Goal: Task Accomplishment & Management: Manage account settings

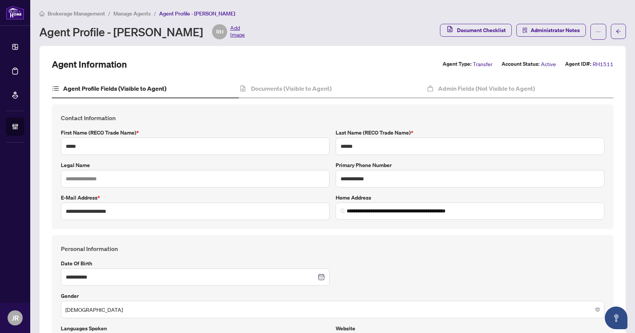
click at [119, 13] on span "Manage Agents" at bounding box center [131, 13] width 37 height 7
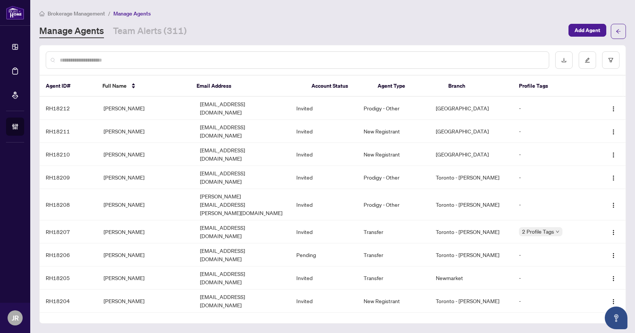
click at [89, 10] on span "Brokerage Management" at bounding box center [76, 13] width 57 height 7
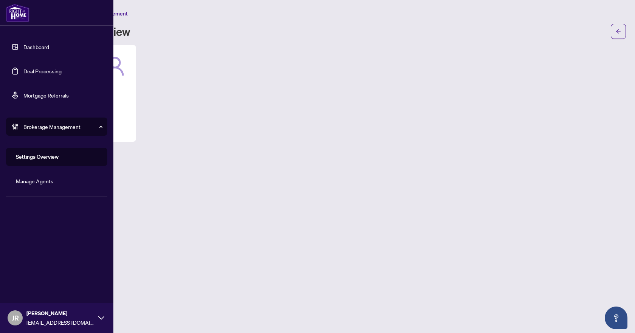
click at [31, 69] on link "Deal Processing" at bounding box center [42, 71] width 38 height 7
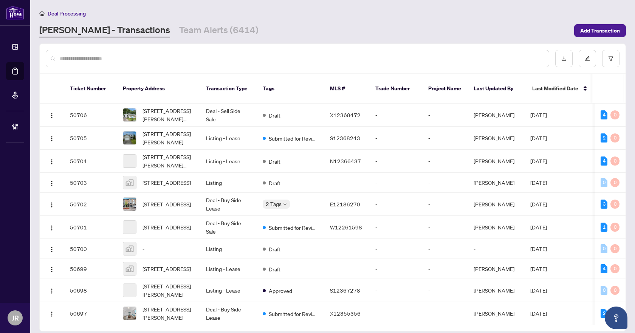
click at [182, 59] on input "text" at bounding box center [301, 58] width 483 height 8
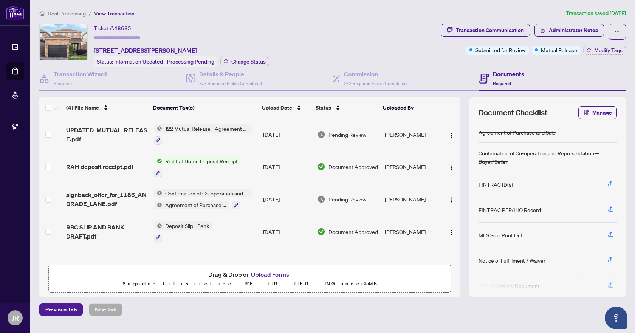
click at [75, 14] on span "Deal Processing" at bounding box center [67, 13] width 38 height 7
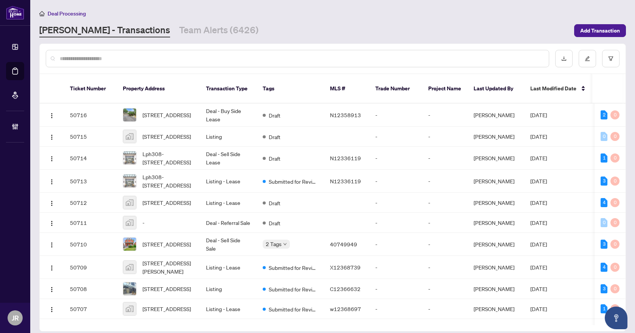
click at [124, 59] on input "text" at bounding box center [301, 58] width 483 height 8
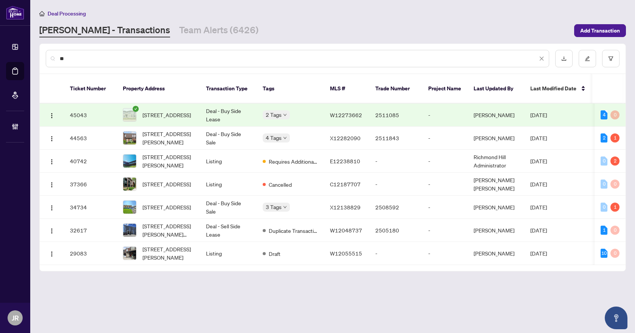
type input "*"
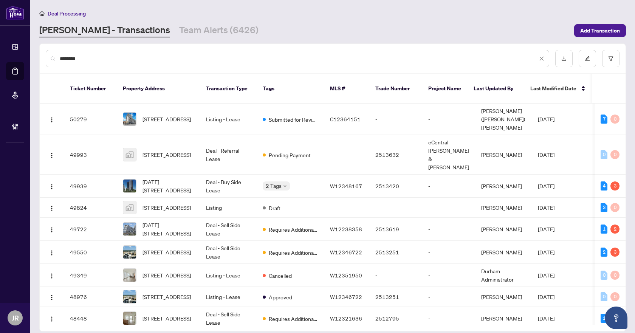
type input "********"
click at [614, 48] on div "********" at bounding box center [332, 58] width 585 height 29
click at [614, 54] on button "button" at bounding box center [610, 58] width 17 height 17
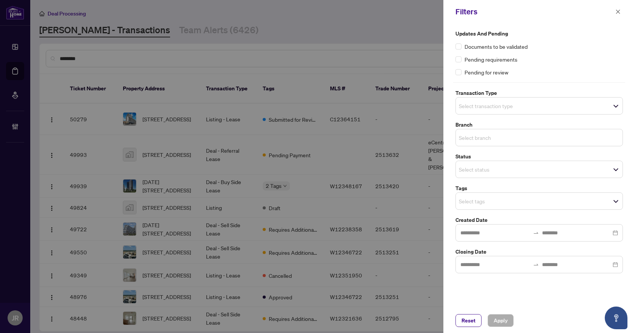
click at [488, 133] on input "search" at bounding box center [485, 137] width 53 height 9
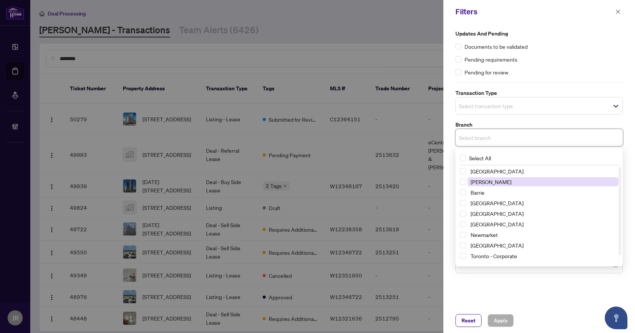
click at [480, 182] on span "Vaughan" at bounding box center [490, 181] width 41 height 7
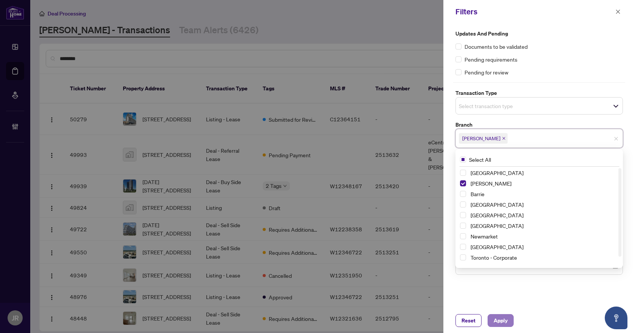
click at [494, 322] on span "Apply" at bounding box center [500, 320] width 14 height 12
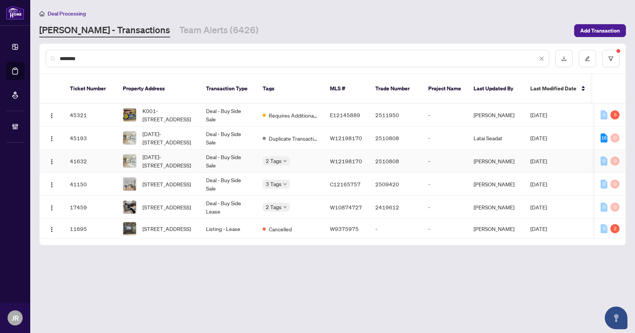
click at [215, 151] on td "Deal - Buy Side Sale" at bounding box center [228, 161] width 57 height 23
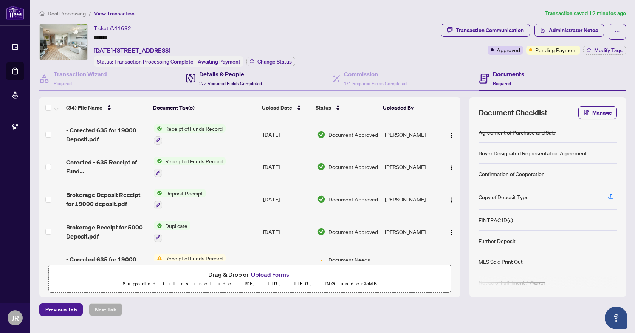
click at [202, 74] on h4 "Details & People" at bounding box center [230, 73] width 63 height 9
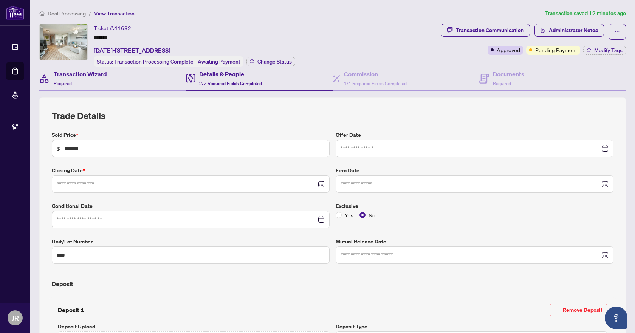
type input "**********"
click at [94, 79] on div "Transaction Wizard Required" at bounding box center [80, 78] width 53 height 18
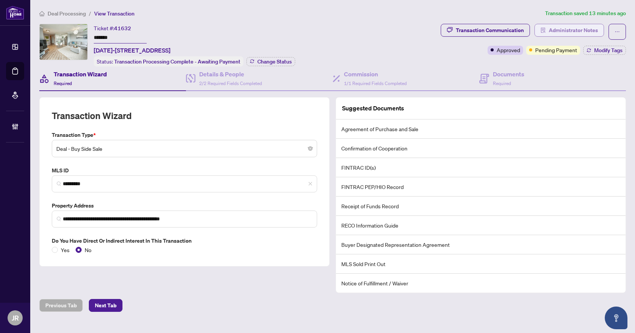
click at [558, 32] on span "Administrator Notes" at bounding box center [572, 30] width 49 height 12
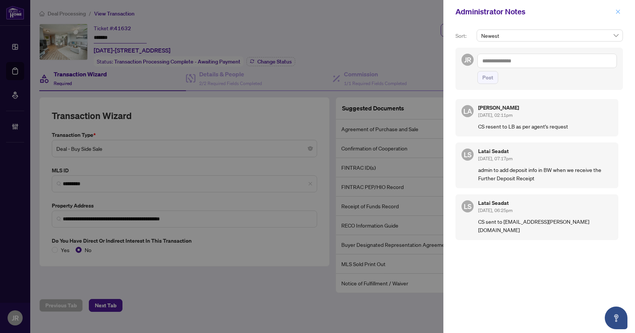
click at [620, 14] on icon "close" at bounding box center [617, 11] width 5 height 5
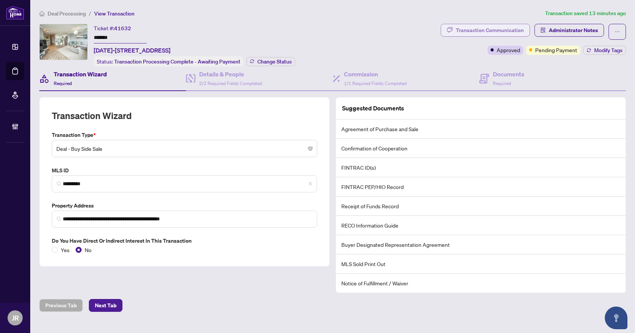
click at [476, 29] on div "Transaction Communication" at bounding box center [489, 30] width 68 height 12
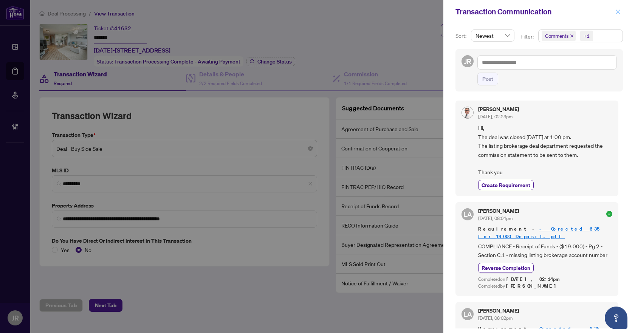
click at [617, 9] on icon "close" at bounding box center [617, 11] width 5 height 5
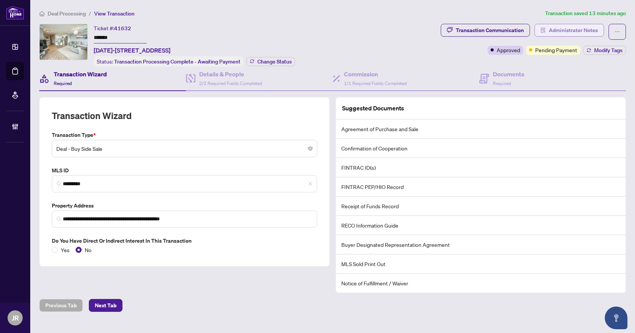
click at [554, 28] on span "Administrator Notes" at bounding box center [572, 30] width 49 height 12
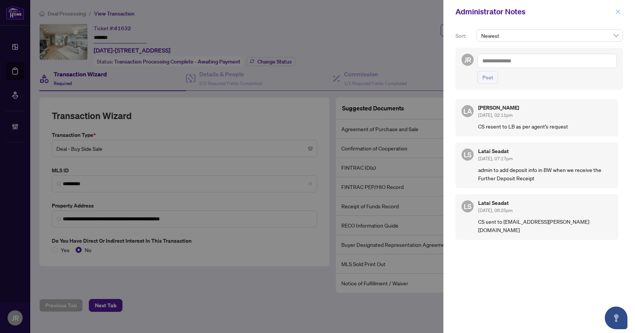
click at [616, 16] on span "button" at bounding box center [617, 12] width 5 height 12
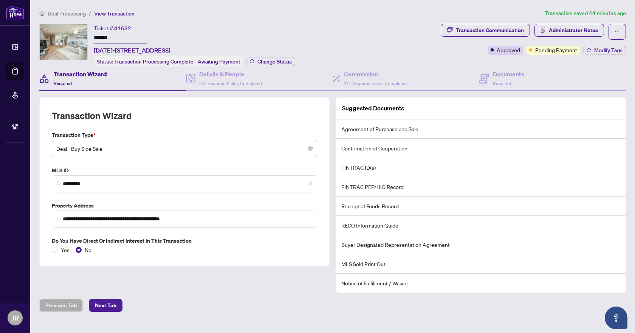
click at [73, 12] on span "Deal Processing" at bounding box center [67, 13] width 38 height 7
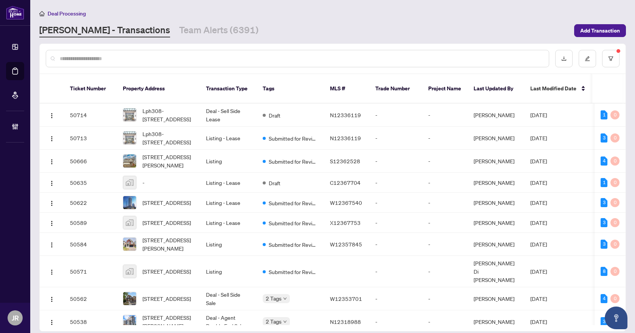
click at [120, 58] on input "text" at bounding box center [301, 58] width 483 height 8
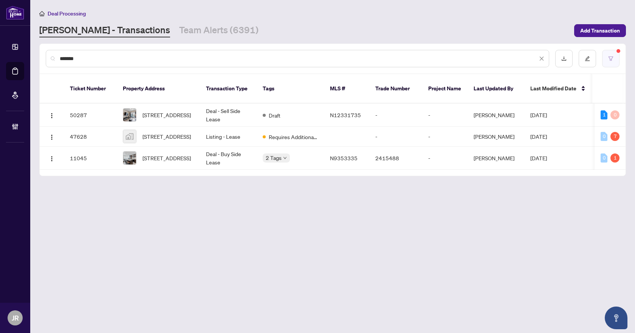
click at [609, 58] on icon "filter" at bounding box center [610, 58] width 5 height 4
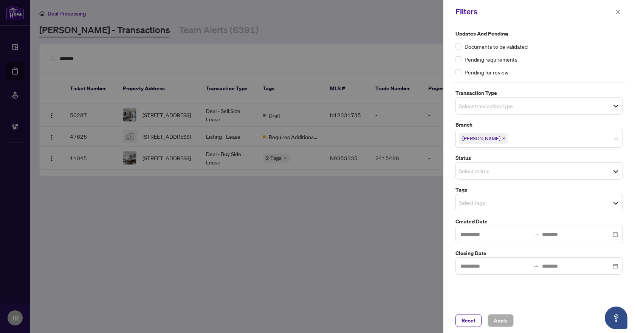
click at [486, 136] on span "Vaughan" at bounding box center [483, 138] width 49 height 11
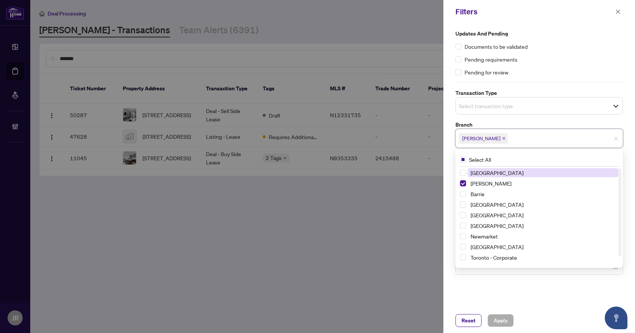
click at [502, 136] on icon "close" at bounding box center [504, 138] width 4 height 4
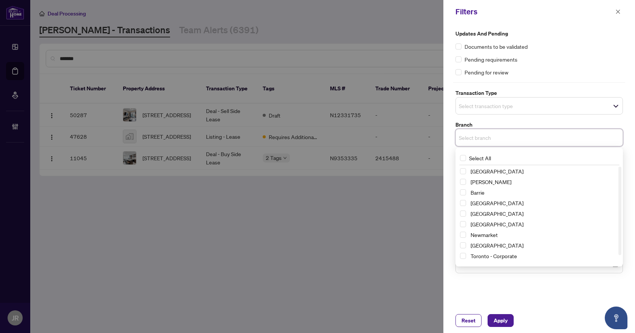
click at [484, 298] on div "Updates and Pending Documents to be validated Pending requirements Pending for …" at bounding box center [538, 165] width 191 height 284
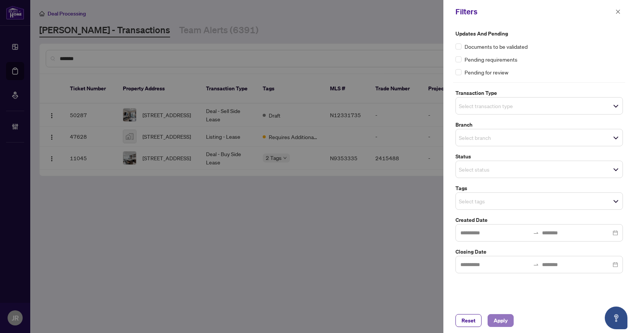
click at [497, 316] on span "Apply" at bounding box center [500, 320] width 14 height 12
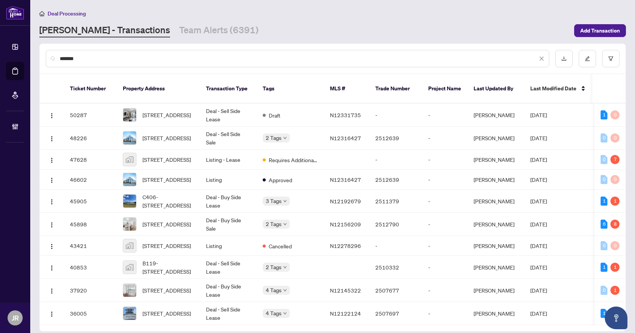
click at [131, 59] on input "*******" at bounding box center [298, 58] width 477 height 8
click at [153, 58] on input "*******" at bounding box center [298, 58] width 477 height 8
paste input "**"
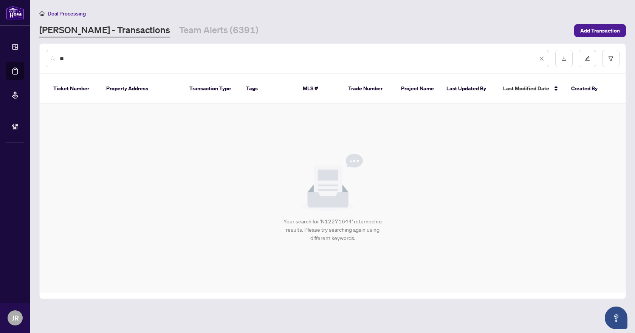
type input "*"
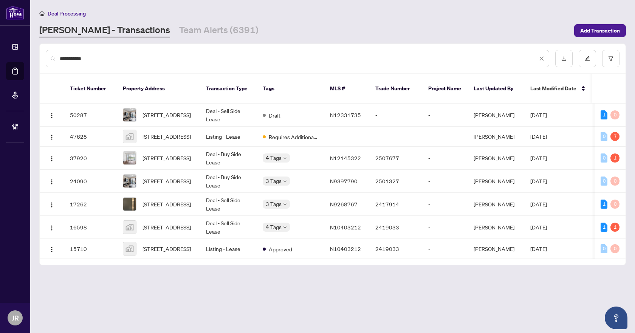
type input "**********"
click at [179, 26] on link "Team Alerts (6391)" at bounding box center [218, 31] width 79 height 14
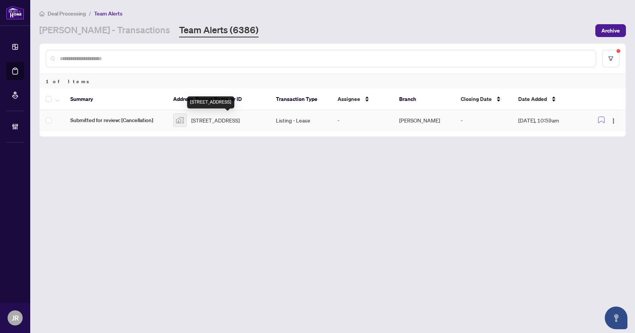
click at [239, 116] on span "127 Puget Street, Barrie, ON, Canada" at bounding box center [215, 120] width 48 height 8
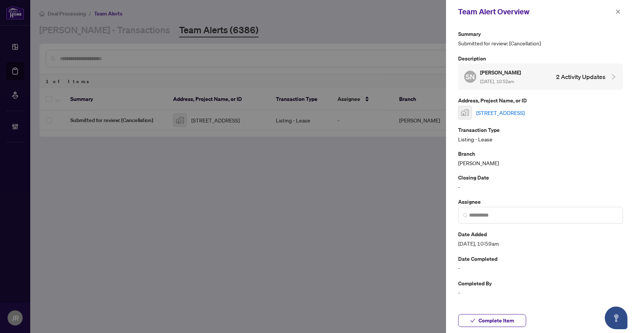
click at [524, 112] on link "127 Puget Street, Barrie, ON, Canada" at bounding box center [500, 112] width 48 height 8
click at [616, 11] on icon "close" at bounding box center [617, 11] width 5 height 5
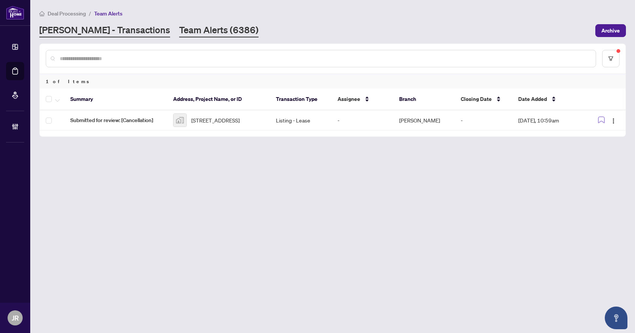
click at [74, 32] on link "[PERSON_NAME] - Transactions" at bounding box center [104, 31] width 131 height 14
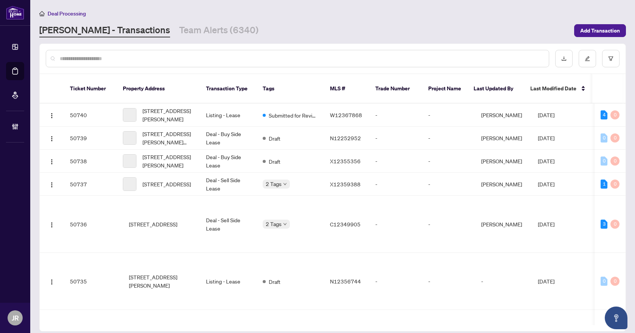
click at [134, 58] on input "text" at bounding box center [301, 58] width 483 height 8
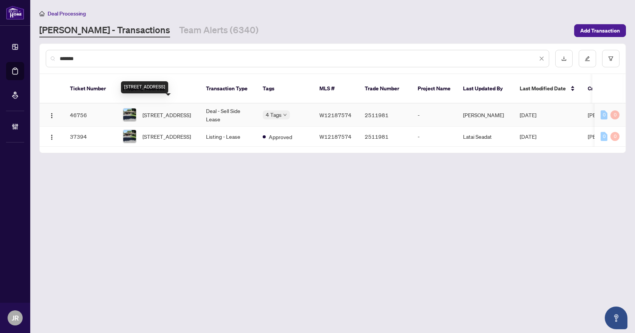
type input "*******"
click at [182, 111] on span "31 Manitou Cres, Brampton, Ontario L6S 2Z6, Canada" at bounding box center [166, 115] width 48 height 8
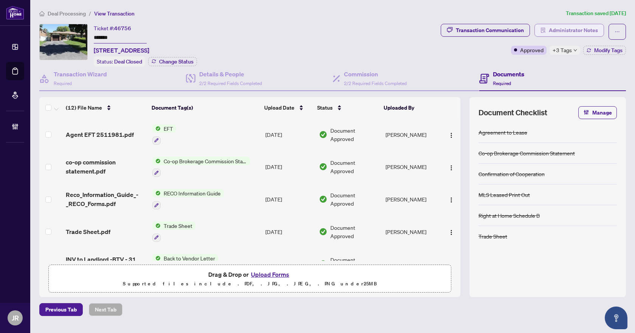
click at [554, 34] on span "Administrator Notes" at bounding box center [572, 30] width 49 height 12
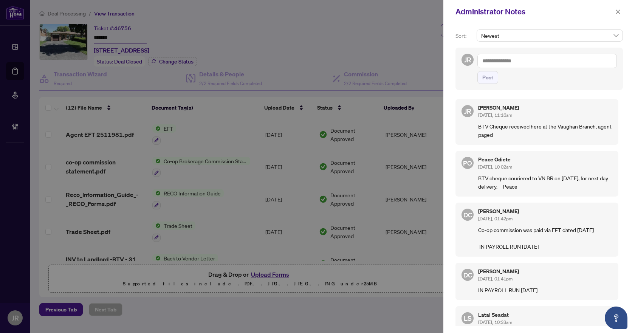
click at [522, 62] on textarea at bounding box center [546, 61] width 139 height 14
paste textarea "**********"
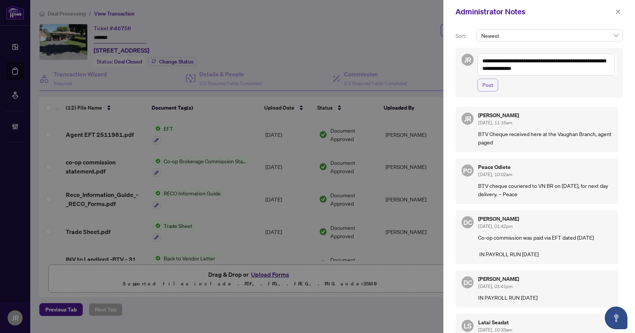
type textarea "**********"
click at [488, 82] on span "Post" at bounding box center [487, 85] width 11 height 12
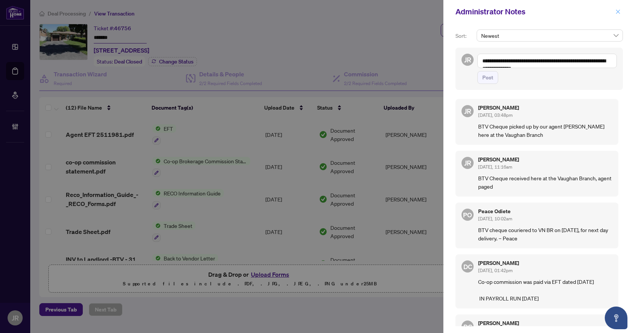
click at [619, 10] on icon "close" at bounding box center [618, 11] width 4 height 4
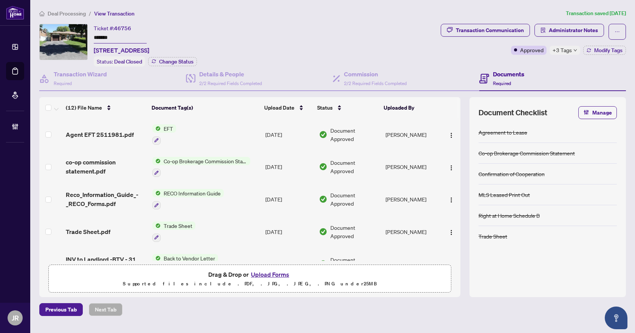
click at [77, 8] on main "Deal Processing / View Transaction Transaction saved 3 days ago Ticket #: 46756…" at bounding box center [332, 166] width 604 height 333
click at [71, 12] on span "Deal Processing" at bounding box center [67, 13] width 38 height 7
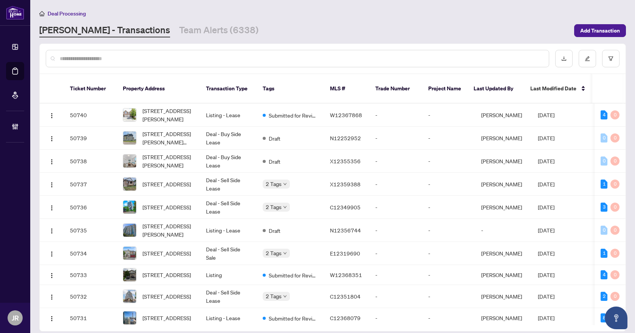
click at [109, 59] on input "text" at bounding box center [301, 58] width 483 height 8
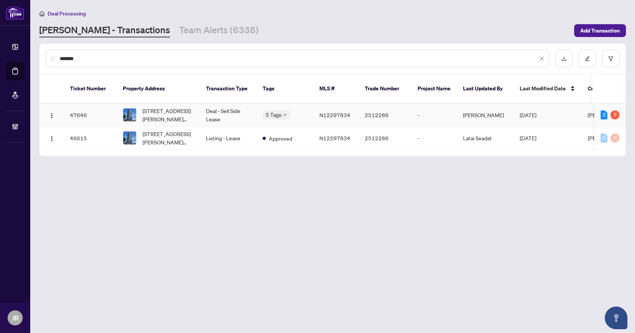
type input "*******"
click at [250, 103] on td "Deal - Sell Side Lease" at bounding box center [228, 114] width 57 height 23
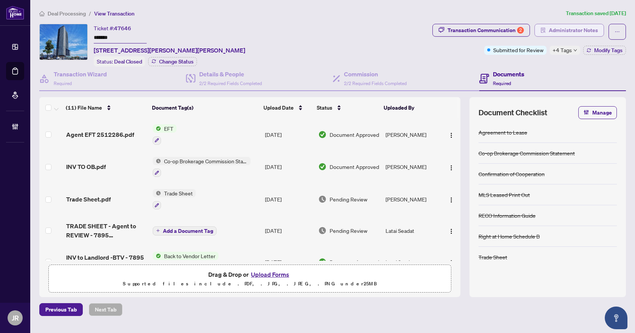
click at [568, 26] on span "Administrator Notes" at bounding box center [572, 30] width 49 height 12
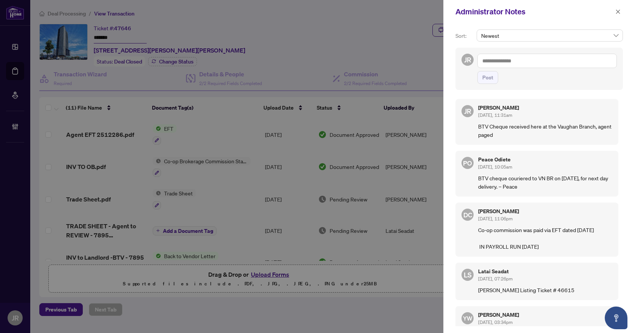
click at [541, 60] on textarea at bounding box center [546, 61] width 139 height 14
paste textarea "**********"
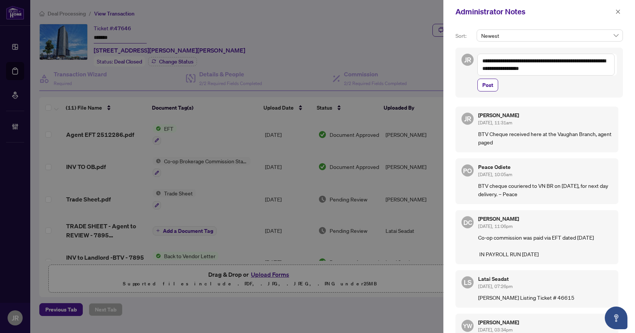
drag, startPoint x: 599, startPoint y: 69, endPoint x: 585, endPoint y: 69, distance: 13.6
click at [585, 69] on textarea "**********" at bounding box center [545, 65] width 137 height 22
type textarea "**********"
click at [491, 87] on span "Post" at bounding box center [487, 85] width 11 height 12
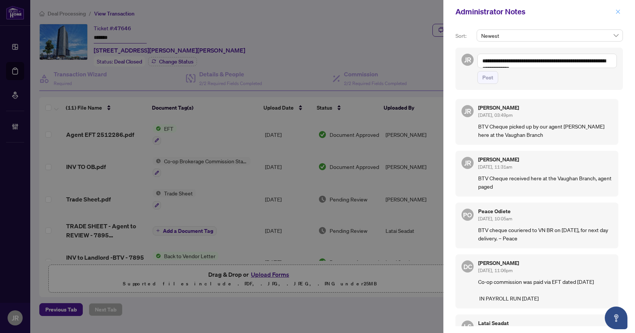
click at [618, 15] on span "button" at bounding box center [617, 12] width 5 height 12
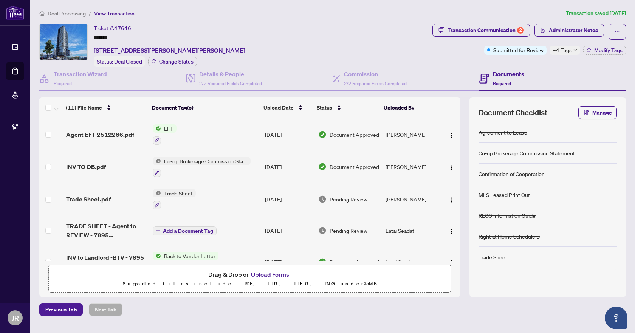
click at [70, 13] on span "Deal Processing" at bounding box center [67, 13] width 38 height 7
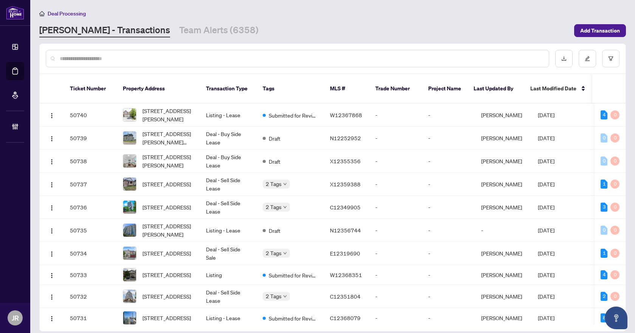
click at [165, 59] on input "text" at bounding box center [301, 58] width 483 height 8
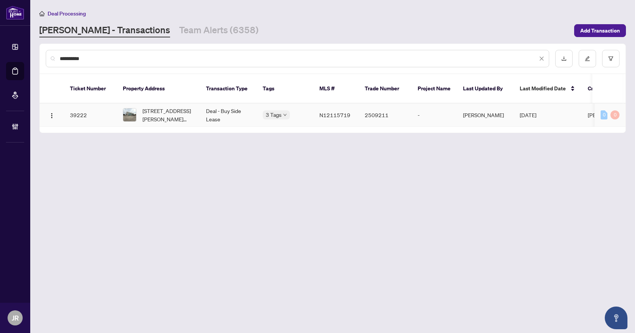
type input "**********"
click at [212, 108] on td "Deal - Buy Side Lease" at bounding box center [228, 114] width 57 height 23
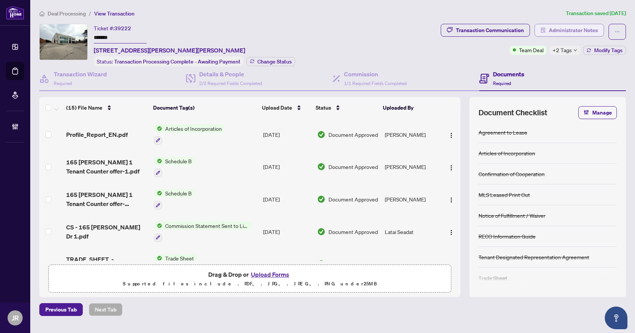
click at [581, 29] on span "Administrator Notes" at bounding box center [572, 30] width 49 height 12
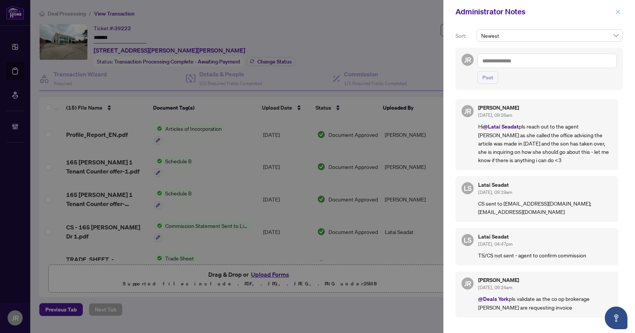
click at [618, 11] on icon "close" at bounding box center [617, 11] width 5 height 5
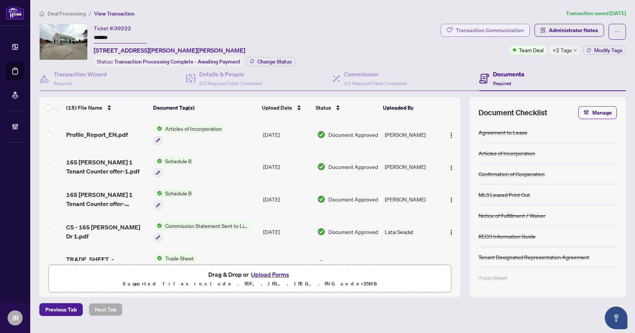
click at [509, 34] on div "Transaction Communication" at bounding box center [489, 30] width 68 height 12
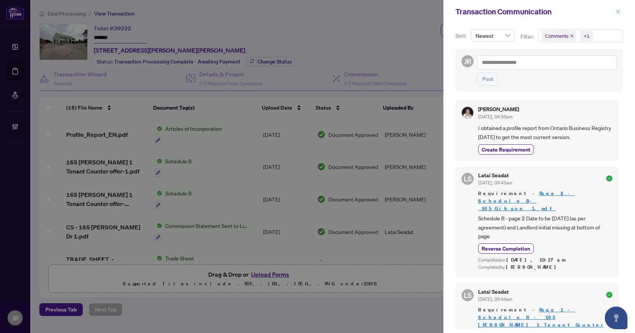
click at [618, 9] on icon "close" at bounding box center [617, 11] width 5 height 5
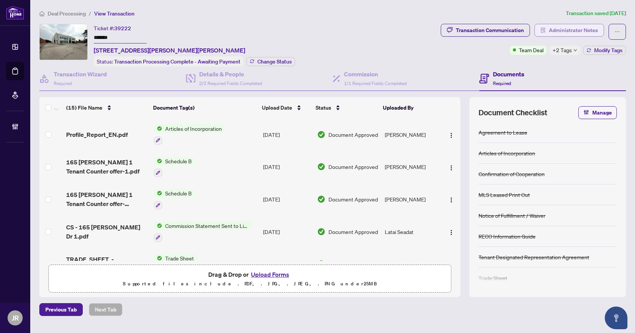
click at [569, 36] on span "Administrator Notes" at bounding box center [572, 30] width 49 height 12
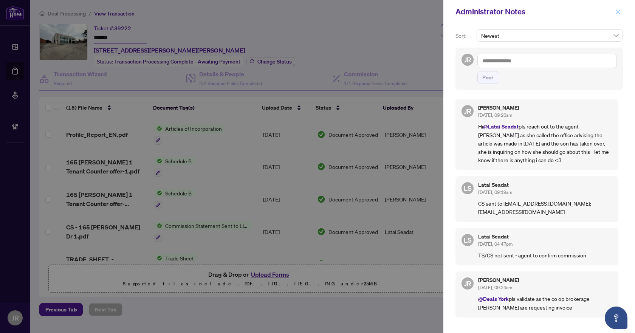
click at [614, 12] on button "button" at bounding box center [618, 11] width 10 height 9
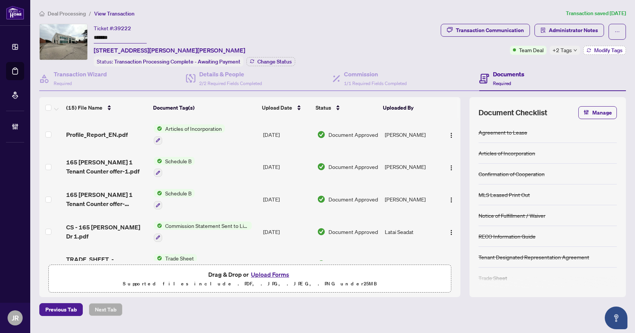
click at [602, 49] on span "Modify Tags" at bounding box center [608, 50] width 28 height 5
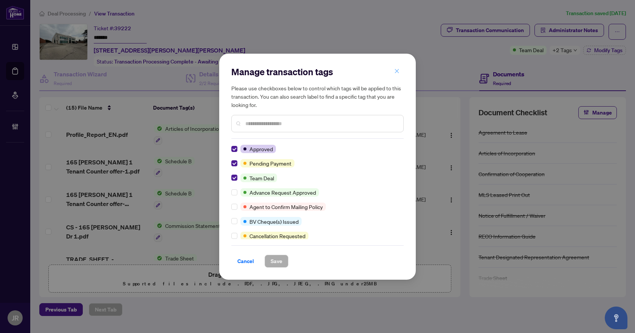
click at [400, 69] on button "button" at bounding box center [396, 71] width 15 height 13
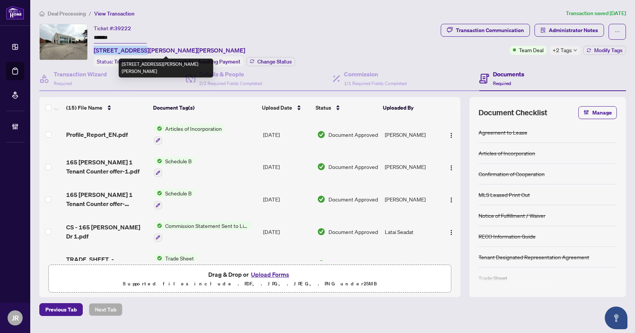
drag, startPoint x: 93, startPoint y: 47, endPoint x: 137, endPoint y: 48, distance: 45.0
click at [137, 48] on div "Ticket #: 39222 ******* 1-165 Gibson Dr, Markham, Ontario L3R 3K7, Canada Statu…" at bounding box center [238, 45] width 398 height 43
copy span "1-165 Gibson Dr"
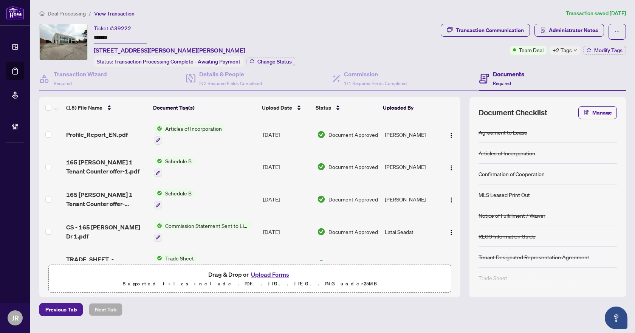
click at [127, 28] on span "39222" at bounding box center [122, 28] width 17 height 7
copy span "39222"
click at [99, 37] on input "*******" at bounding box center [120, 37] width 53 height 11
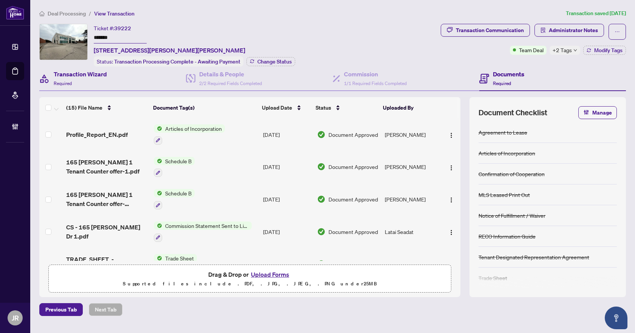
click at [113, 73] on div "Transaction Wizard Required" at bounding box center [112, 78] width 147 height 25
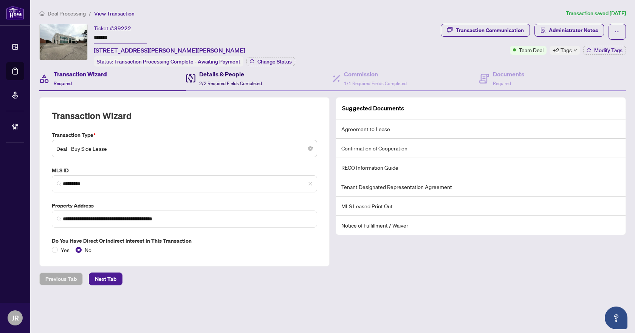
click at [243, 74] on h4 "Details & People" at bounding box center [230, 73] width 63 height 9
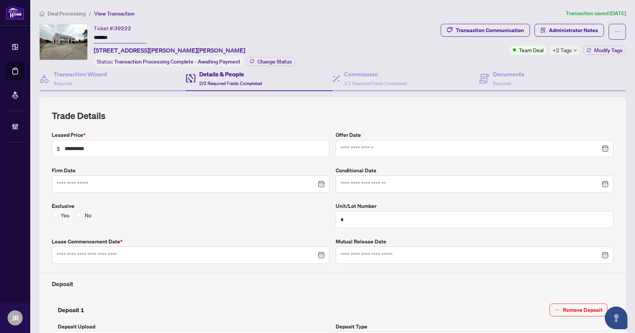
type input "**********"
click at [594, 48] on span "Modify Tags" at bounding box center [608, 50] width 28 height 5
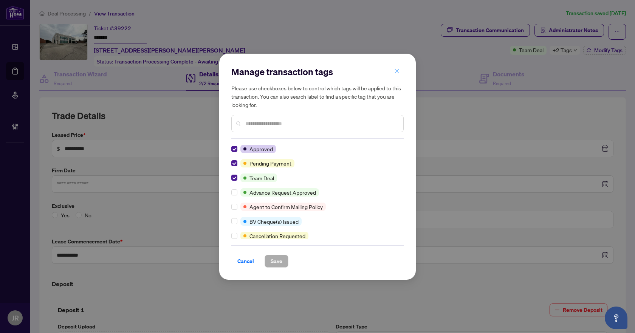
click at [394, 69] on icon "close" at bounding box center [396, 70] width 5 height 5
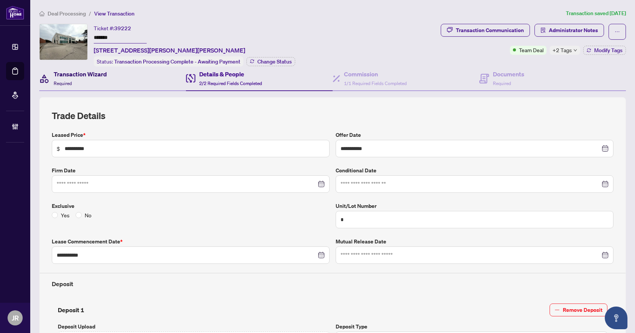
click at [90, 77] on div "Transaction Wizard Required" at bounding box center [80, 78] width 53 height 18
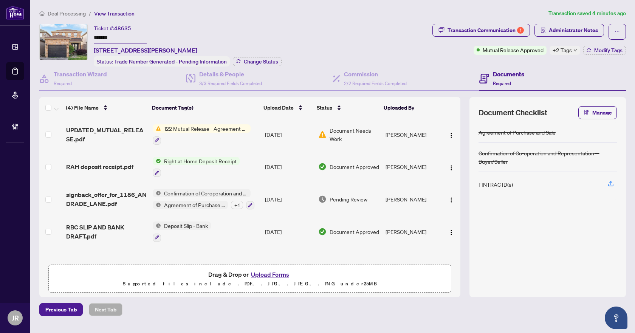
click at [241, 136] on div at bounding box center [202, 140] width 98 height 9
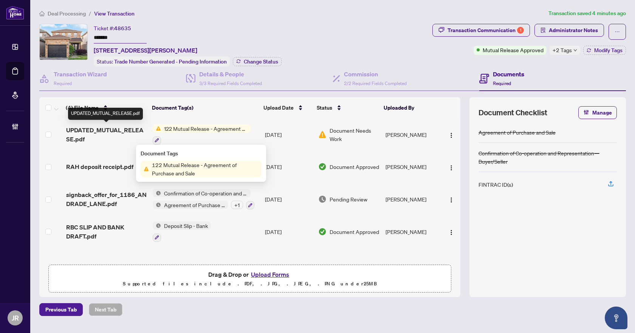
click at [102, 132] on span "UPDATED_MUTUAL_RELEASE.pdf" at bounding box center [106, 134] width 80 height 18
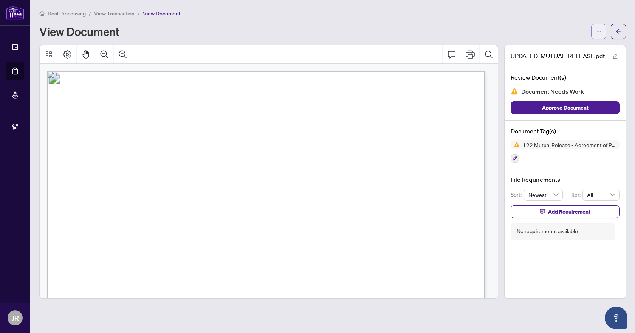
click at [601, 27] on button "button" at bounding box center [598, 31] width 15 height 15
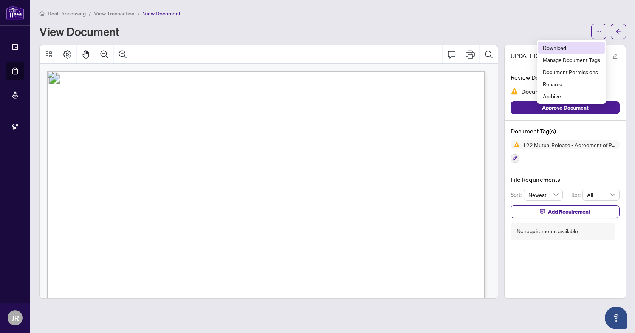
click at [576, 43] on li "Download" at bounding box center [571, 48] width 66 height 12
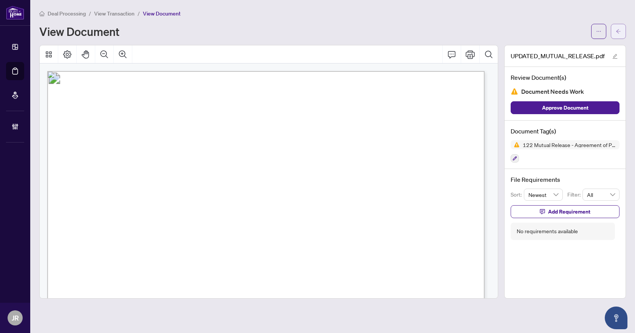
click at [616, 28] on span "button" at bounding box center [617, 31] width 5 height 12
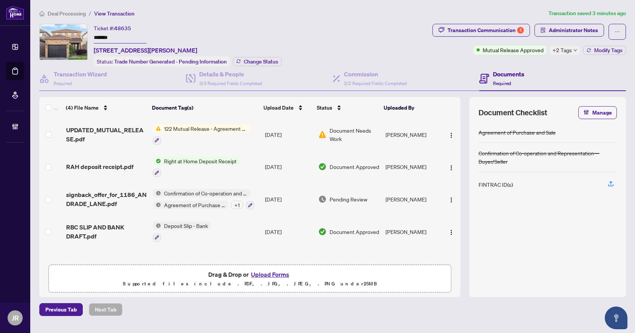
click at [286, 128] on td "Aug/20/2025" at bounding box center [289, 134] width 54 height 32
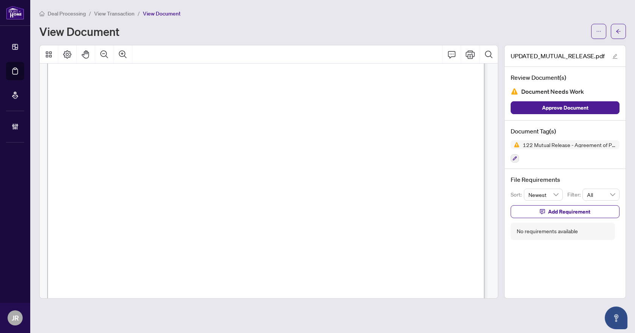
scroll to position [338, 0]
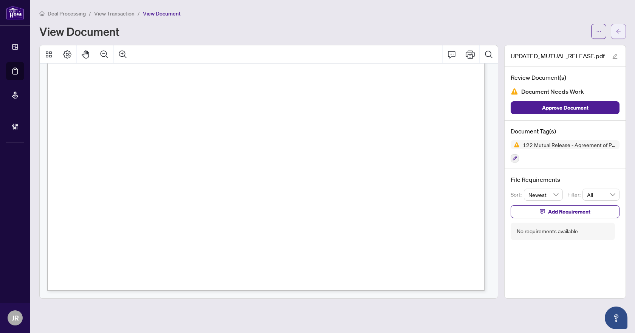
click at [614, 28] on button "button" at bounding box center [617, 31] width 15 height 15
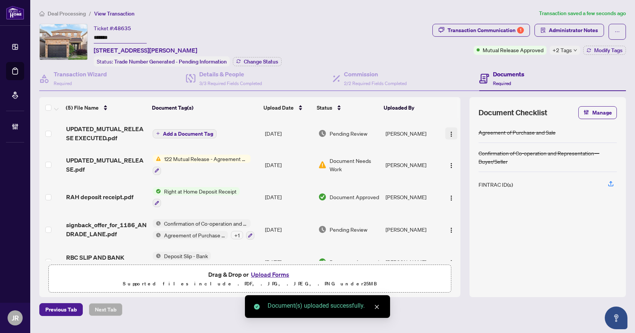
click at [451, 133] on img "button" at bounding box center [451, 134] width 6 height 6
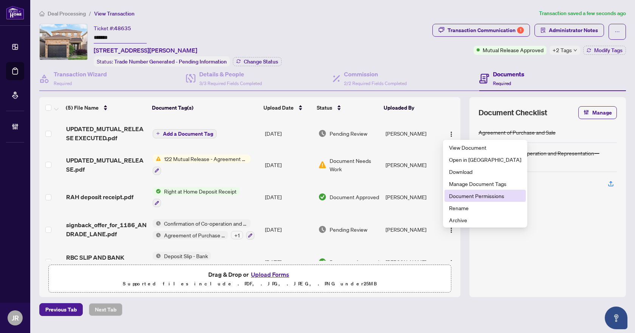
click at [463, 195] on span "Document Permissions" at bounding box center [485, 195] width 72 height 8
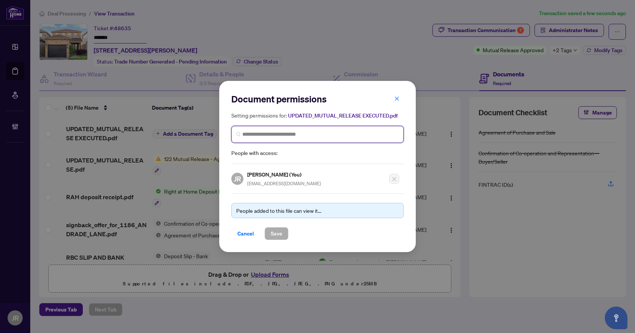
click at [312, 134] on input "search" at bounding box center [320, 134] width 156 height 8
type input "*******"
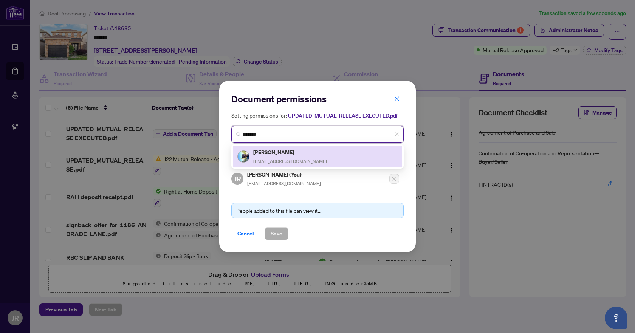
click at [309, 146] on div "Raj Anand rajrealtor416@gmail.com" at bounding box center [317, 156] width 169 height 21
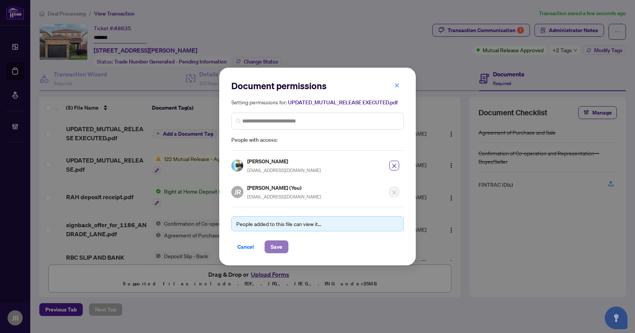
click at [281, 249] on span "Save" at bounding box center [276, 247] width 12 height 12
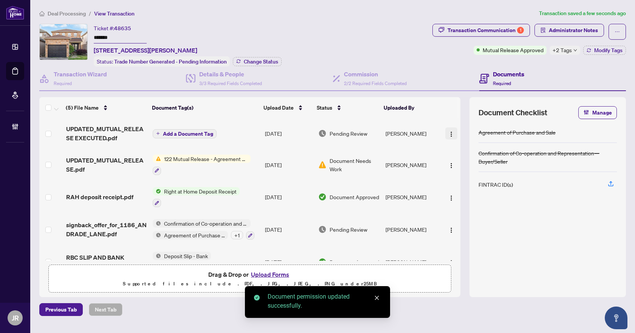
click at [448, 134] on img "button" at bounding box center [451, 134] width 6 height 6
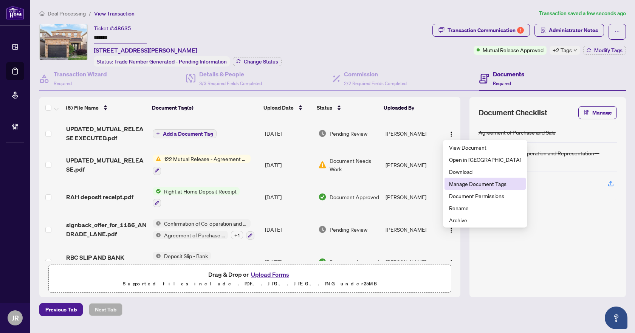
click at [469, 185] on span "Manage Document Tags" at bounding box center [485, 183] width 72 height 8
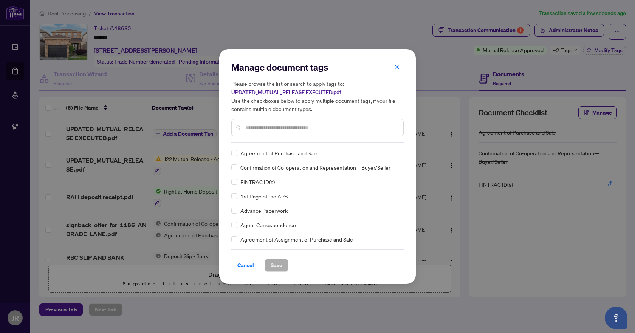
click at [266, 130] on input "text" at bounding box center [321, 128] width 152 height 8
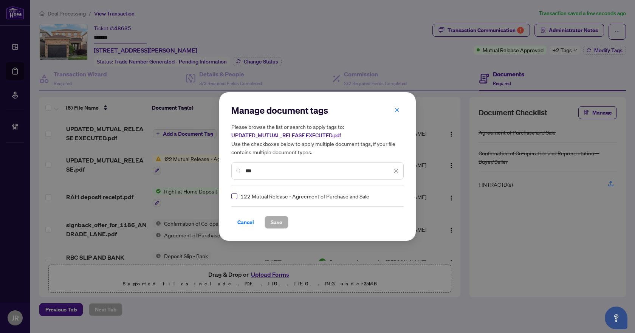
type input "***"
click at [389, 193] on img at bounding box center [388, 196] width 8 height 8
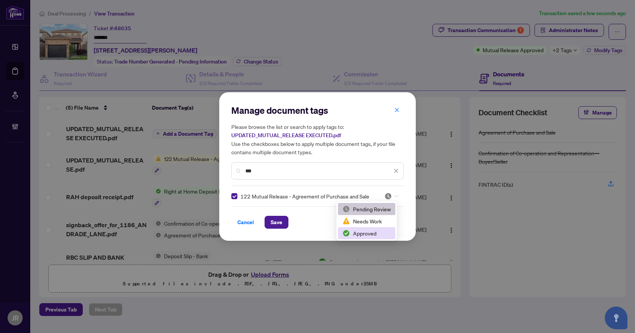
click at [366, 231] on div "Approved" at bounding box center [366, 233] width 48 height 8
click at [391, 199] on div at bounding box center [391, 196] width 14 height 8
click at [377, 206] on div "Pending Review" at bounding box center [366, 209] width 48 height 8
click at [272, 218] on span "Save" at bounding box center [276, 222] width 12 height 12
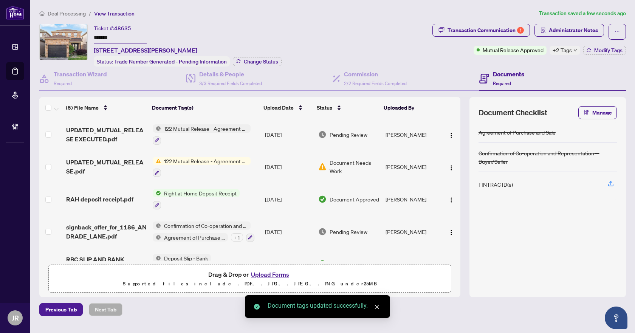
click at [540, 45] on div "Transaction Communication 1 Administrator Notes Mutual Release Approved +2 Tags…" at bounding box center [528, 39] width 193 height 31
click at [556, 34] on span "Administrator Notes" at bounding box center [572, 30] width 49 height 12
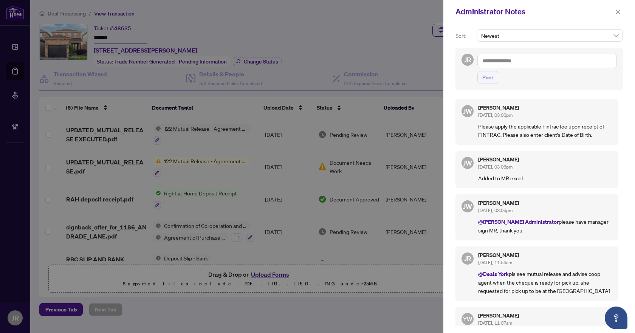
click at [535, 60] on textarea at bounding box center [546, 61] width 139 height 14
click at [527, 66] on li "Jack ie Wu" at bounding box center [529, 66] width 65 height 13
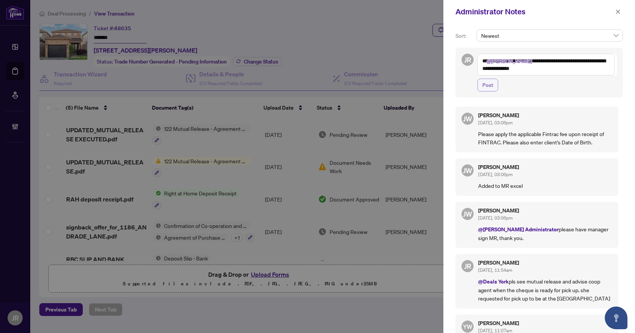
type textarea "**********"
click at [491, 80] on span "Post" at bounding box center [487, 85] width 11 height 12
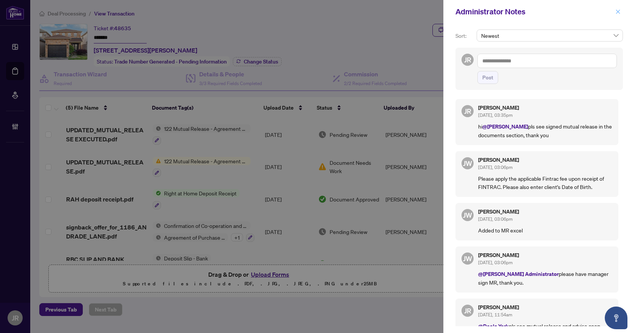
click at [618, 12] on icon "close" at bounding box center [618, 11] width 4 height 4
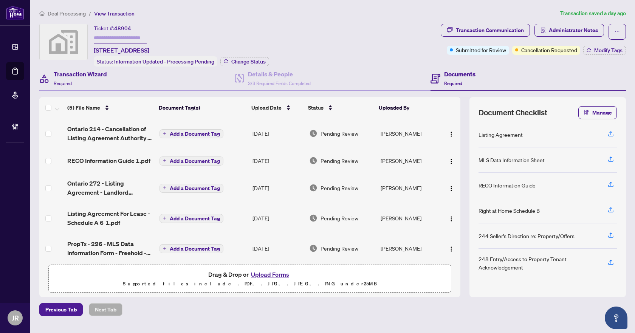
click at [109, 87] on div "Transaction Wizard Required" at bounding box center [136, 78] width 195 height 25
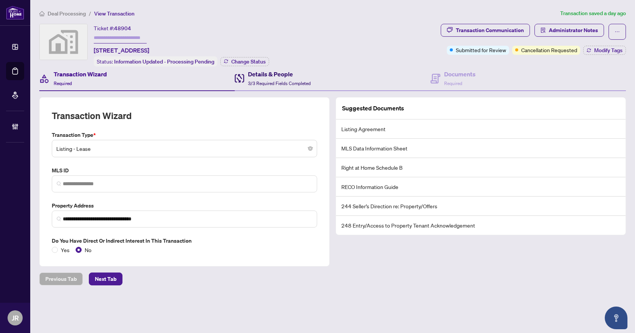
click at [290, 74] on h4 "Details & People" at bounding box center [279, 73] width 63 height 9
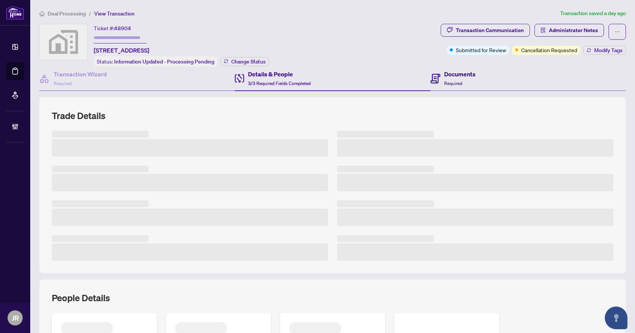
click at [436, 77] on icon at bounding box center [435, 79] width 10 height 10
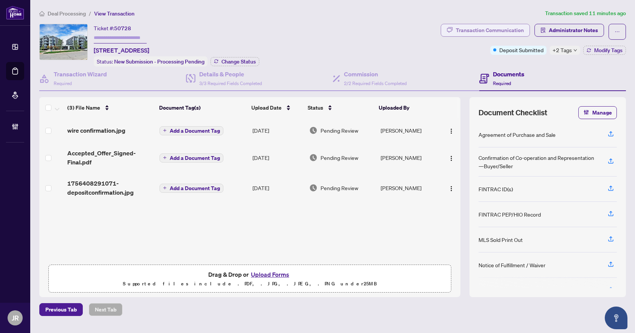
click at [505, 32] on div "Transaction Communication" at bounding box center [489, 30] width 68 height 12
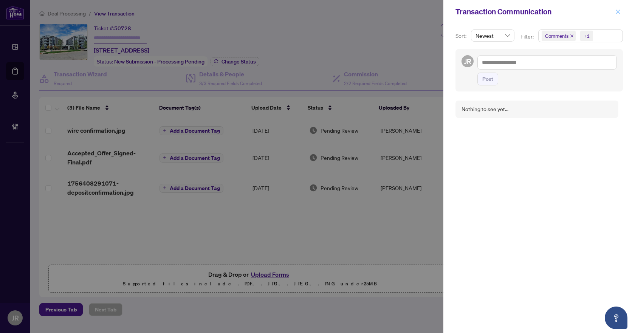
click at [619, 12] on icon "close" at bounding box center [617, 11] width 5 height 5
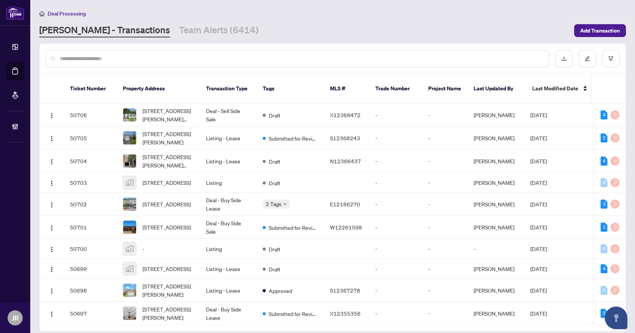
click at [125, 55] on input "text" at bounding box center [301, 58] width 483 height 8
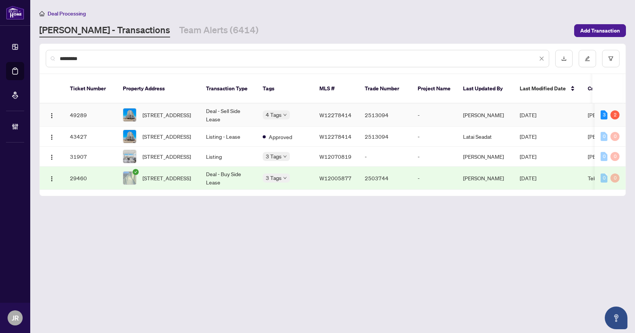
type input "*********"
click at [234, 104] on td "Deal - Sell Side Lease" at bounding box center [228, 114] width 57 height 23
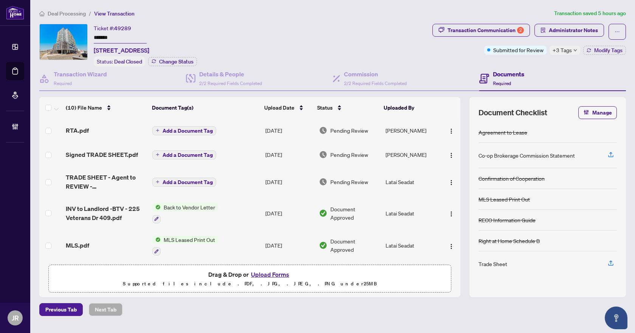
click at [564, 52] on span "+3 Tags" at bounding box center [561, 50] width 19 height 9
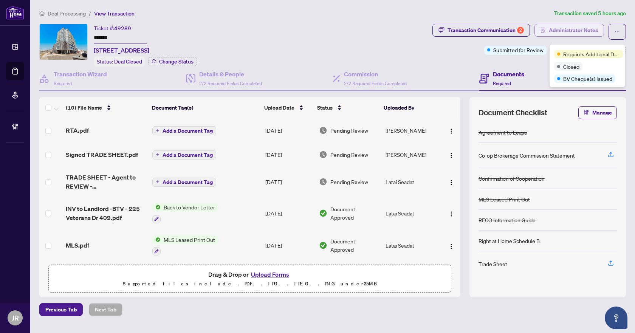
click at [566, 29] on span "Administrator Notes" at bounding box center [572, 30] width 49 height 12
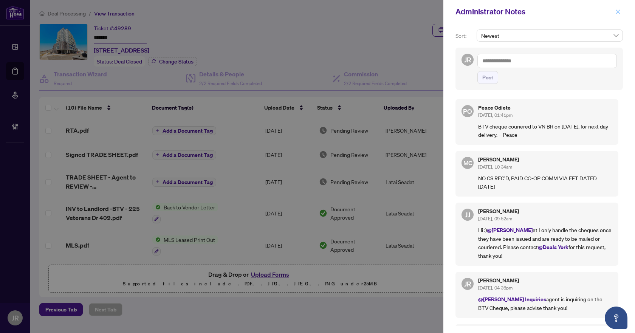
click at [617, 10] on icon "close" at bounding box center [617, 11] width 5 height 5
